Goal: Register for event/course

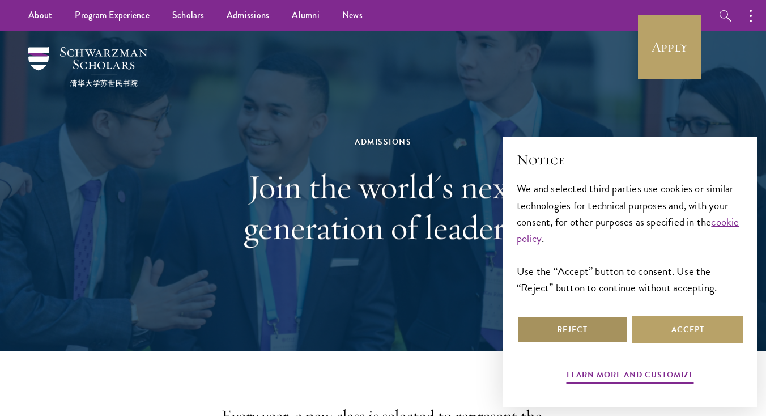
click at [577, 330] on button "Reject" at bounding box center [572, 329] width 111 height 27
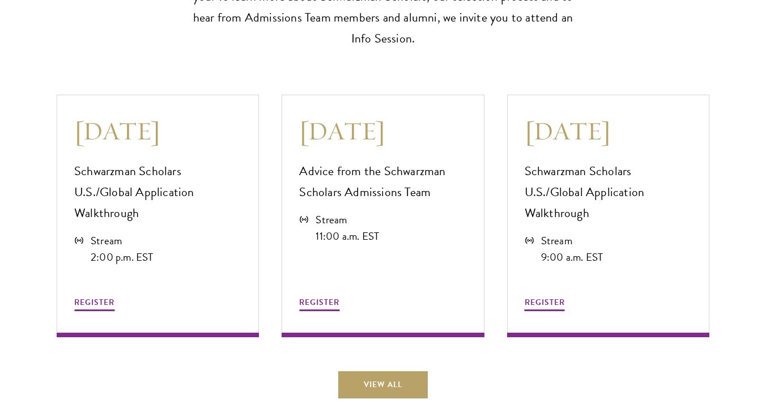
scroll to position [3100, 0]
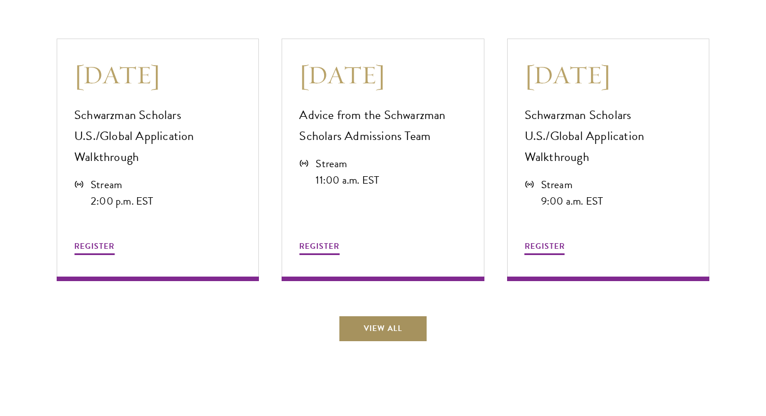
click at [401, 315] on link "View All" at bounding box center [383, 328] width 90 height 27
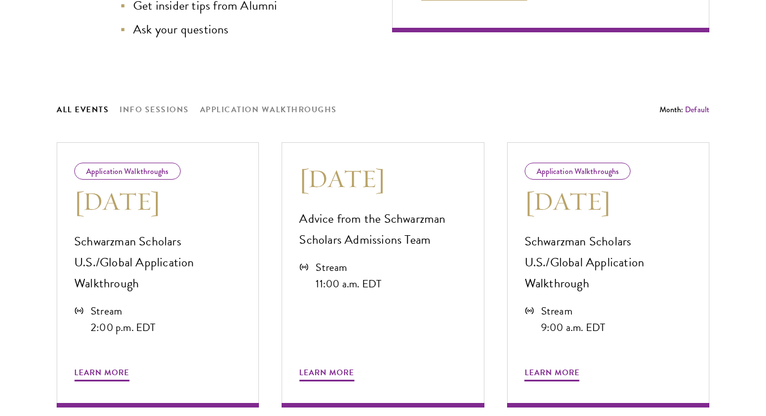
scroll to position [530, 0]
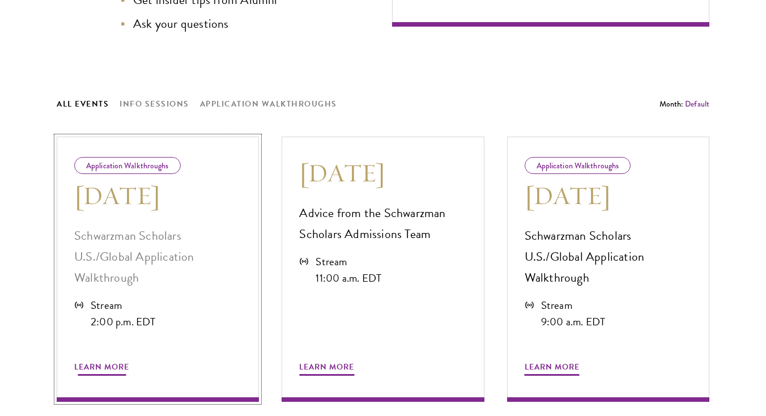
click at [92, 360] on span "Learn More" at bounding box center [101, 369] width 55 height 18
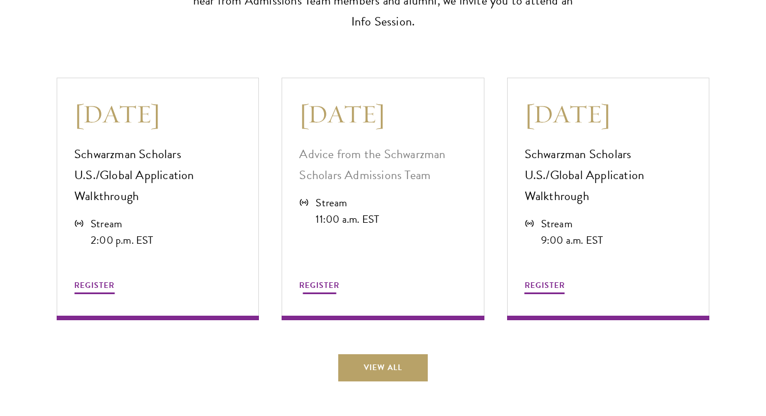
scroll to position [3066, 0]
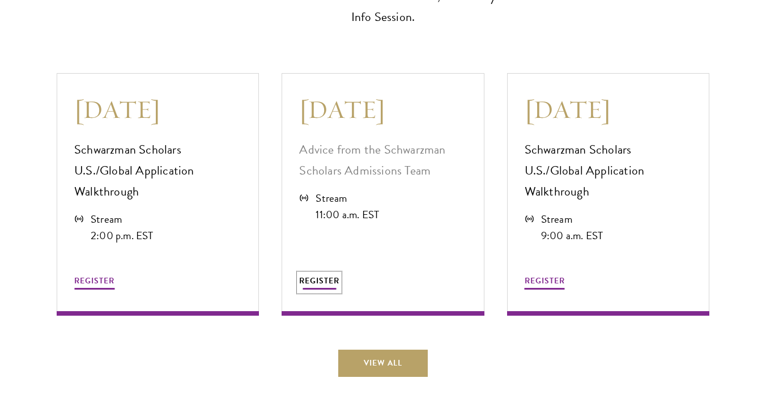
click at [327, 275] on span "REGISTER" at bounding box center [319, 281] width 40 height 12
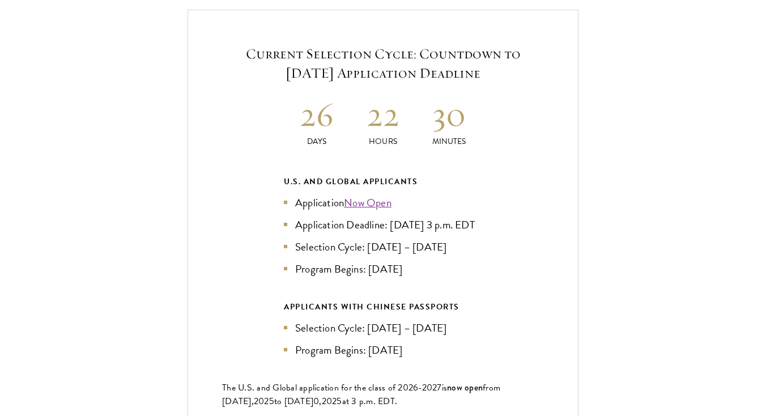
scroll to position [2409, 0]
